Goal: Task Accomplishment & Management: Manage account settings

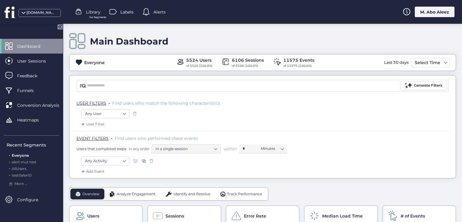
click at [161, 13] on span "Alerts" at bounding box center [159, 12] width 12 height 7
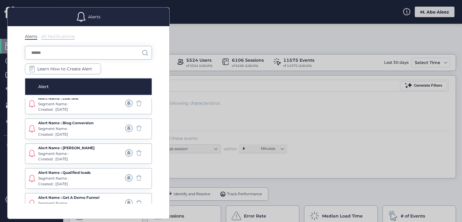
scroll to position [162, 0]
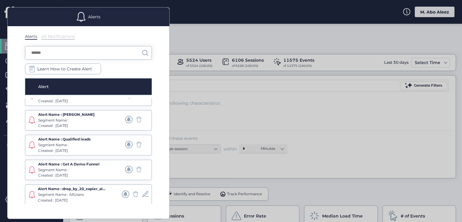
click at [221, 84] on div at bounding box center [231, 111] width 462 height 222
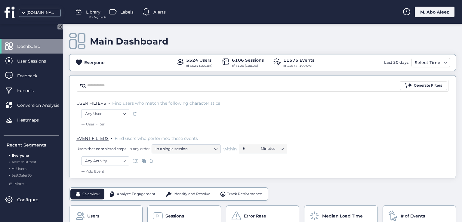
click at [438, 11] on div "M. Abo Aleez" at bounding box center [435, 12] width 40 height 11
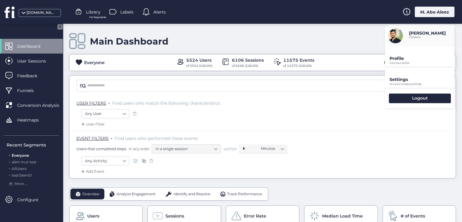
click at [221, 32] on div "Main Dashboard Everyone 5524 Users of 5524 (100.0%) 6106 Sessions of 6106 (100.…" at bounding box center [262, 101] width 387 height 155
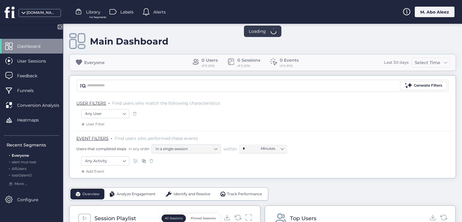
click at [160, 12] on span "Alerts" at bounding box center [159, 12] width 12 height 7
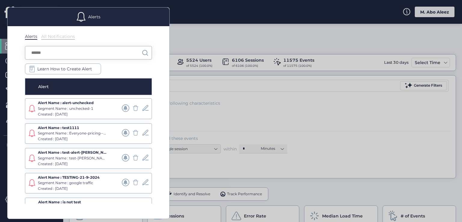
click at [425, 15] on div at bounding box center [231, 111] width 462 height 222
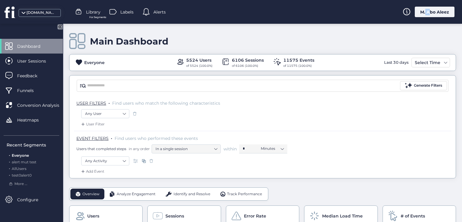
click at [425, 15] on div "M. Abo Aleez" at bounding box center [435, 12] width 40 height 11
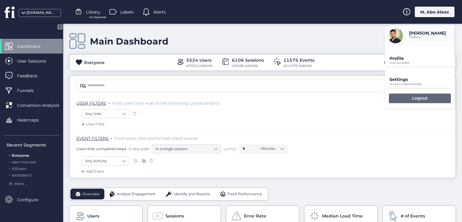
click at [408, 95] on div "Logout" at bounding box center [420, 99] width 62 height 10
